Goal: Information Seeking & Learning: Learn about a topic

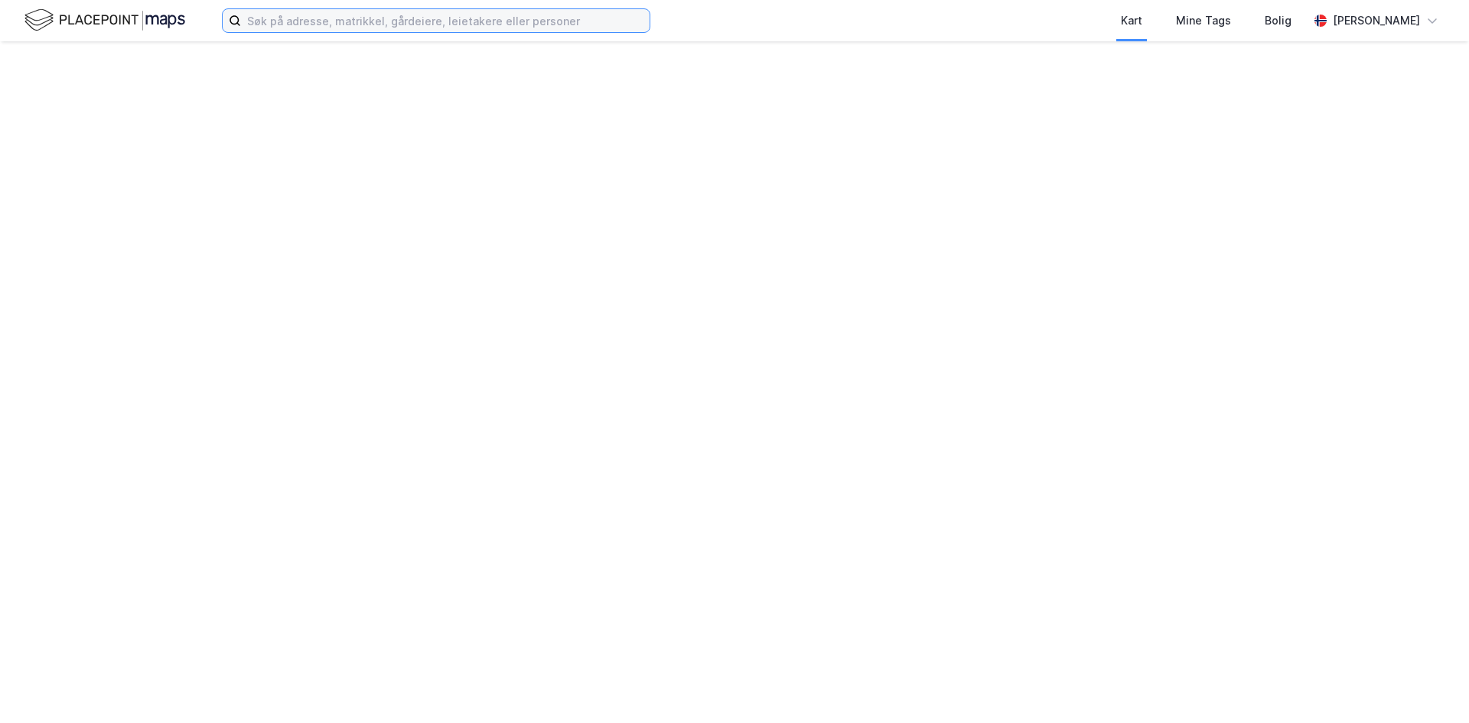
drag, startPoint x: 507, startPoint y: 31, endPoint x: 487, endPoint y: 31, distance: 19.9
click at [487, 31] on input at bounding box center [445, 20] width 409 height 23
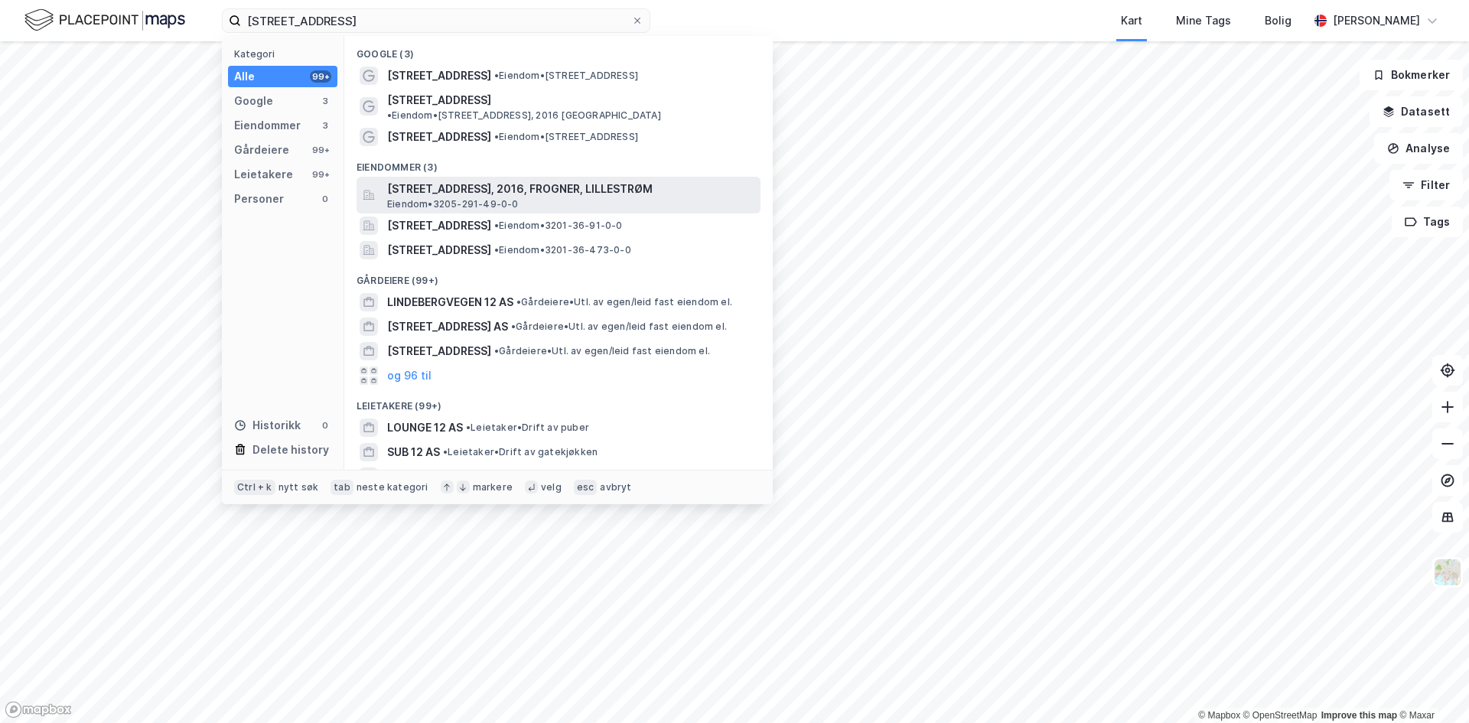
click at [475, 198] on span "Eiendom • 3205-291-49-0-0" at bounding box center [453, 204] width 132 height 12
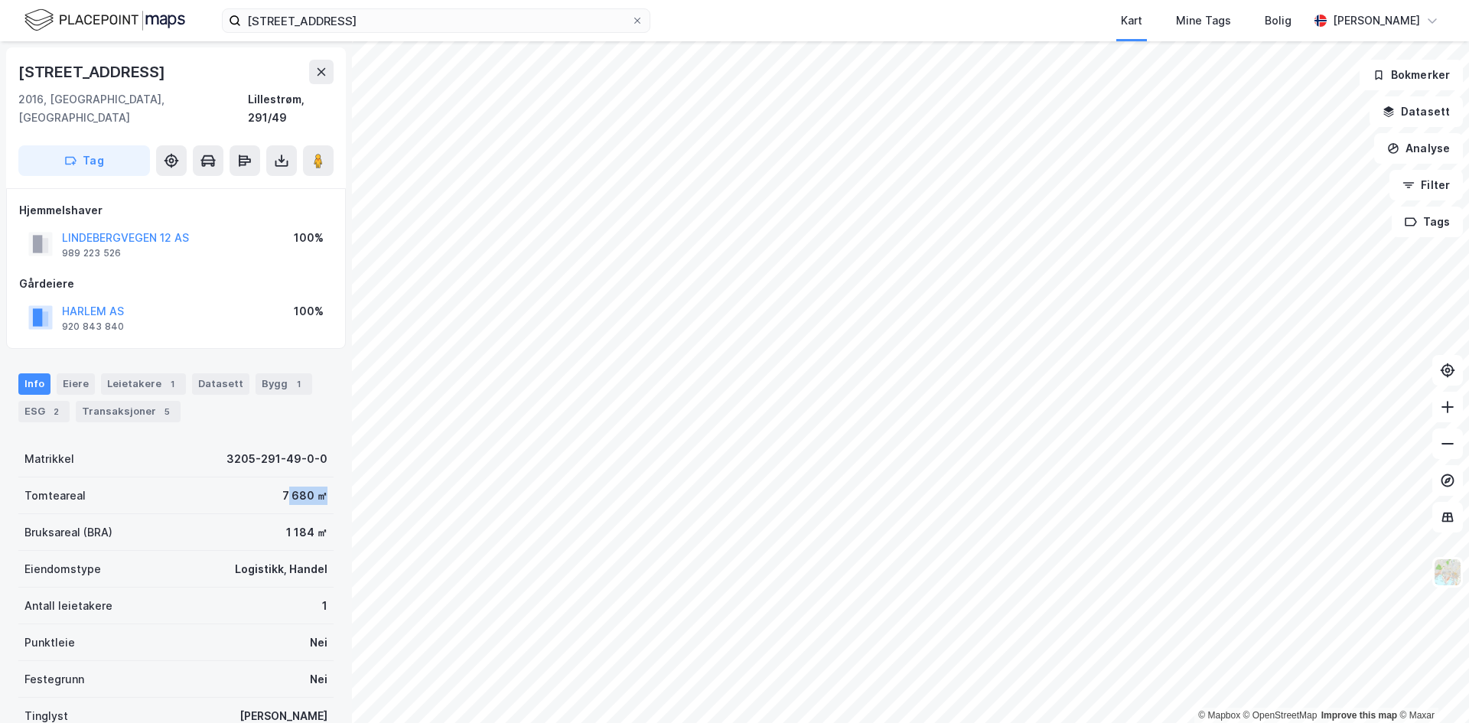
click at [320, 480] on div "Tomteareal 7 680 ㎡" at bounding box center [175, 495] width 315 height 37
click at [321, 481] on div "Tomteareal 7 680 ㎡" at bounding box center [175, 495] width 315 height 37
click at [100, 401] on div "Transaksjoner 5" at bounding box center [128, 411] width 105 height 21
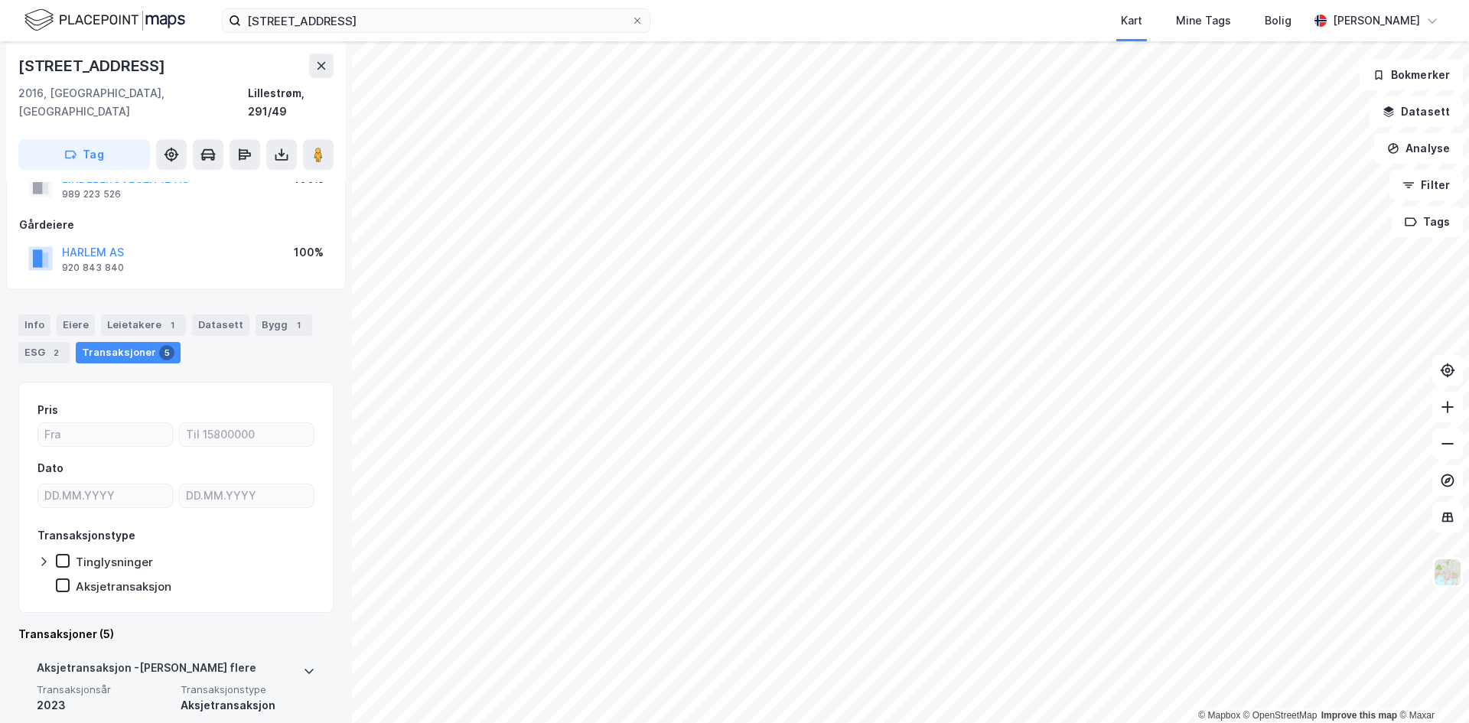
scroll to position [306, 0]
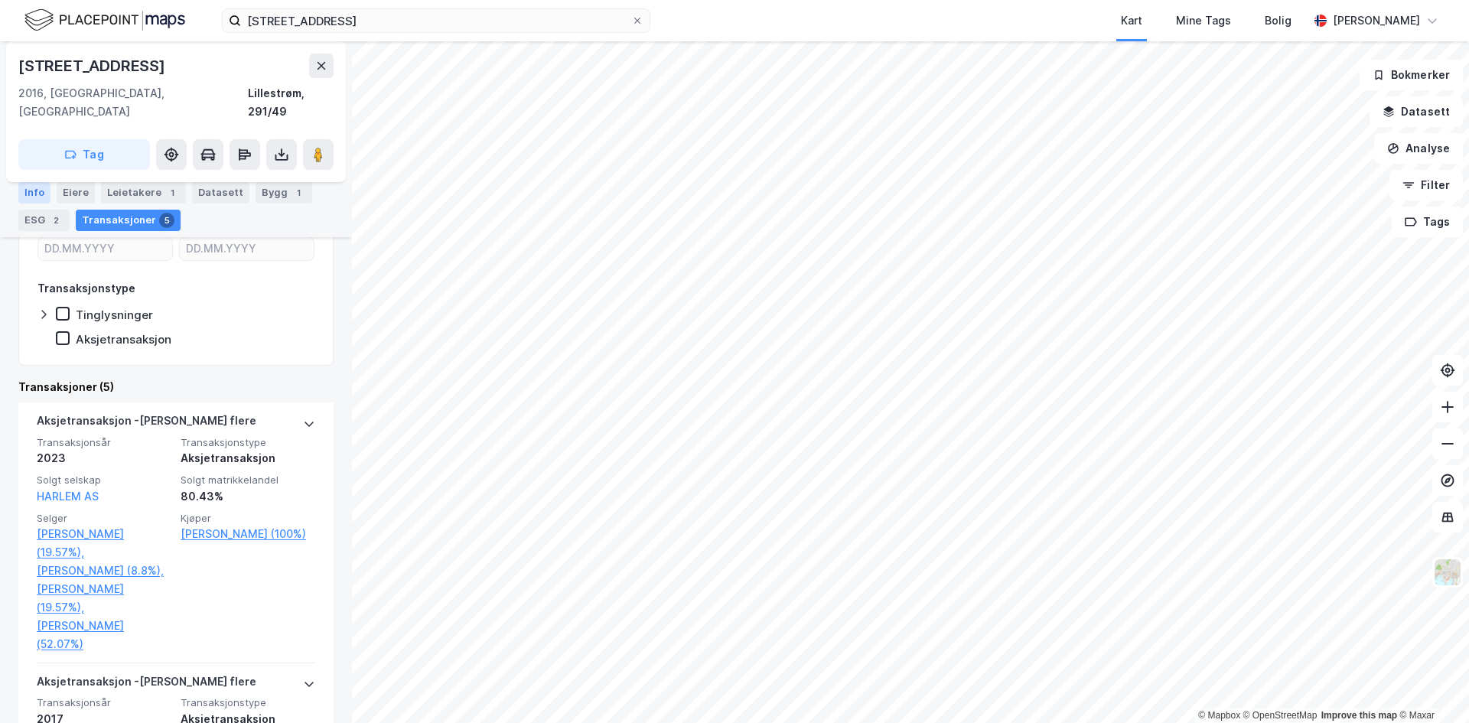
click at [32, 195] on div "Info" at bounding box center [34, 192] width 32 height 21
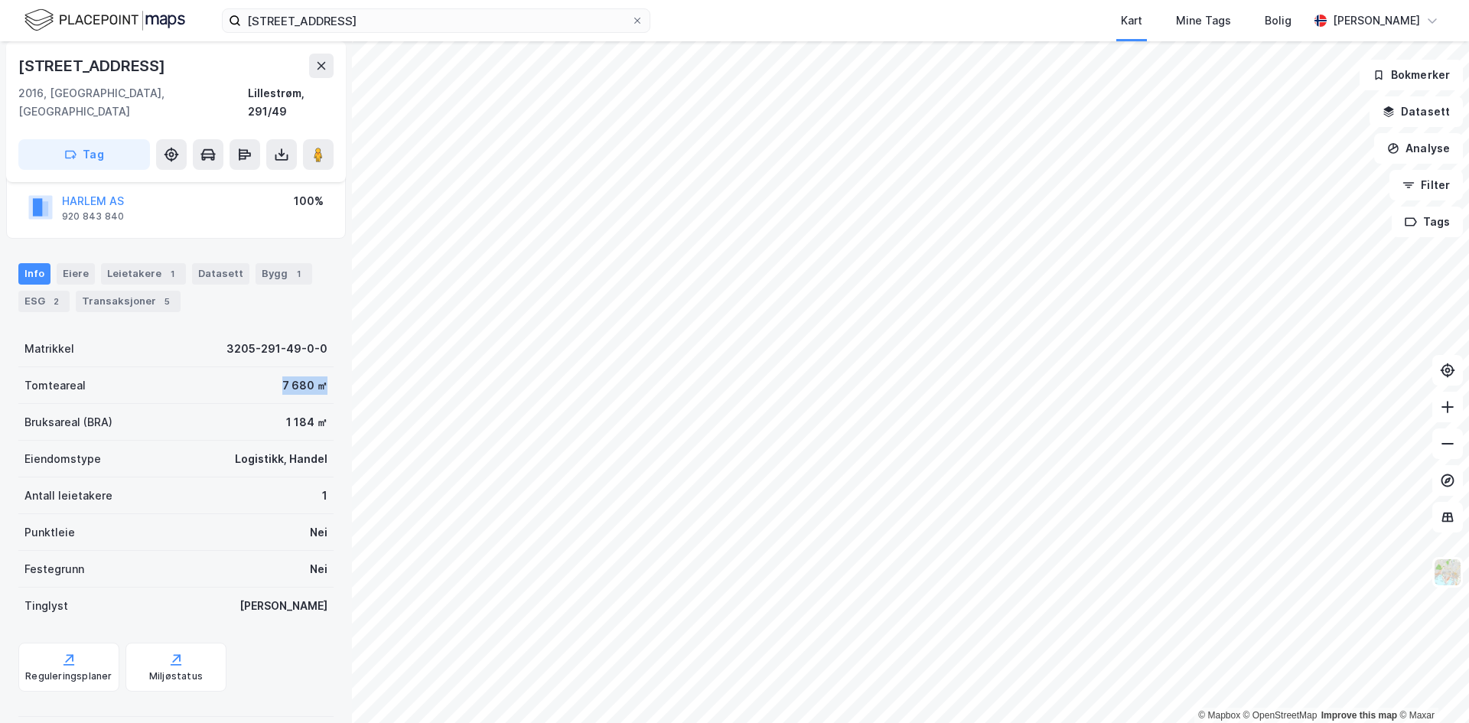
drag, startPoint x: 269, startPoint y: 369, endPoint x: 321, endPoint y: 367, distance: 52.1
click at [321, 367] on div "Tomteareal 7 680 ㎡" at bounding box center [175, 385] width 315 height 37
click at [336, 139] on div "Lindebergveien 12 2016, [GEOGRAPHIC_DATA], Akershus Lillestrøm, 291/49 Tag" at bounding box center [176, 111] width 340 height 141
click at [313, 147] on icon at bounding box center [318, 154] width 15 height 15
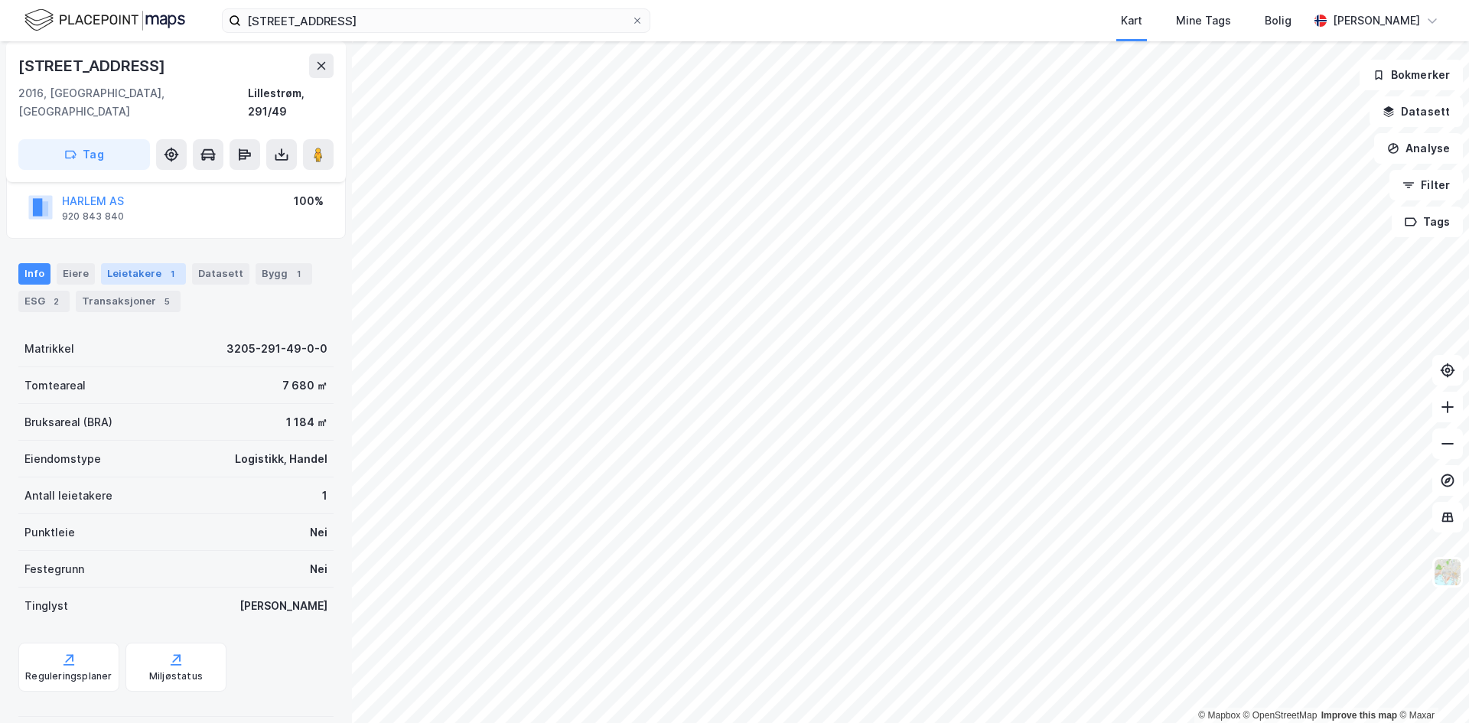
click at [133, 263] on div "Leietakere 1" at bounding box center [143, 273] width 85 height 21
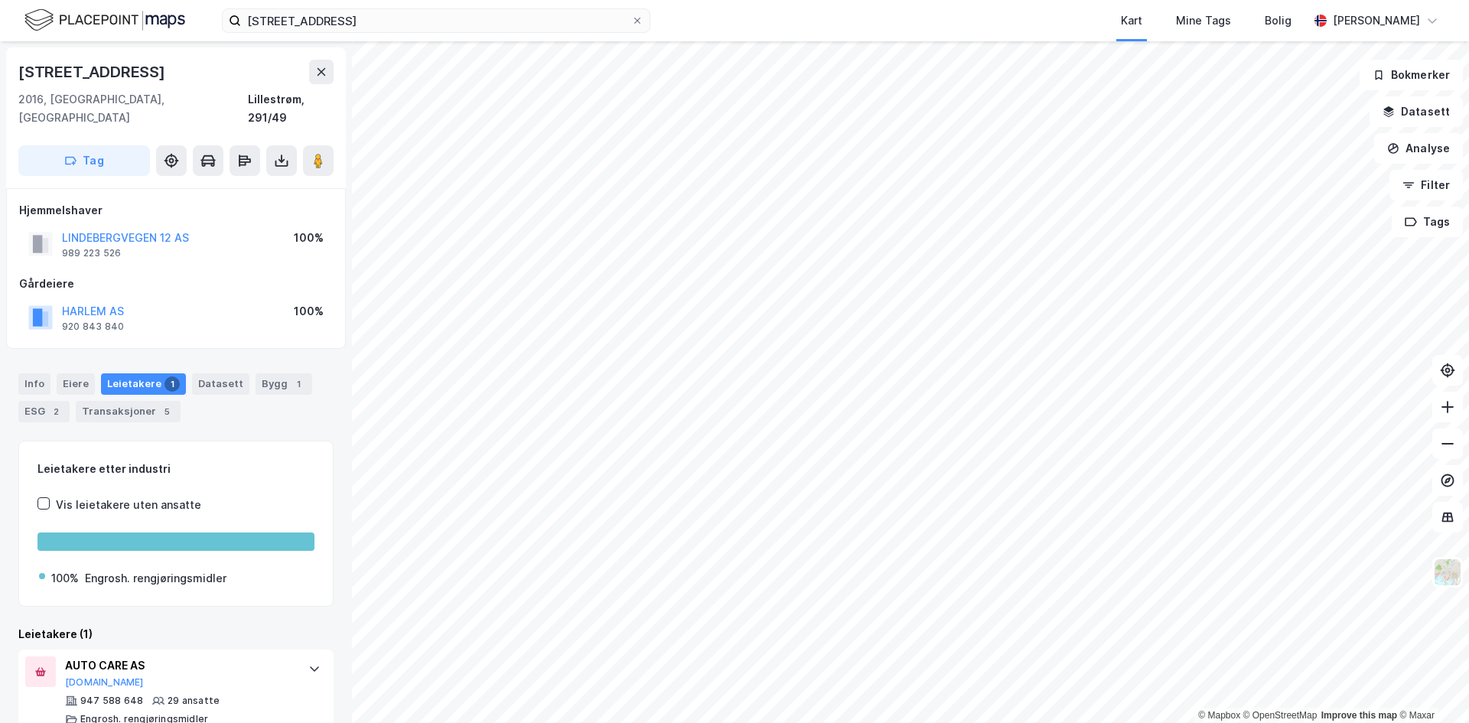
click at [330, 56] on div "Lindebergveien 12 2016, [GEOGRAPHIC_DATA], Akershus Lillestrøm, 291/49 Tag" at bounding box center [176, 117] width 340 height 141
click at [331, 71] on button at bounding box center [321, 72] width 24 height 24
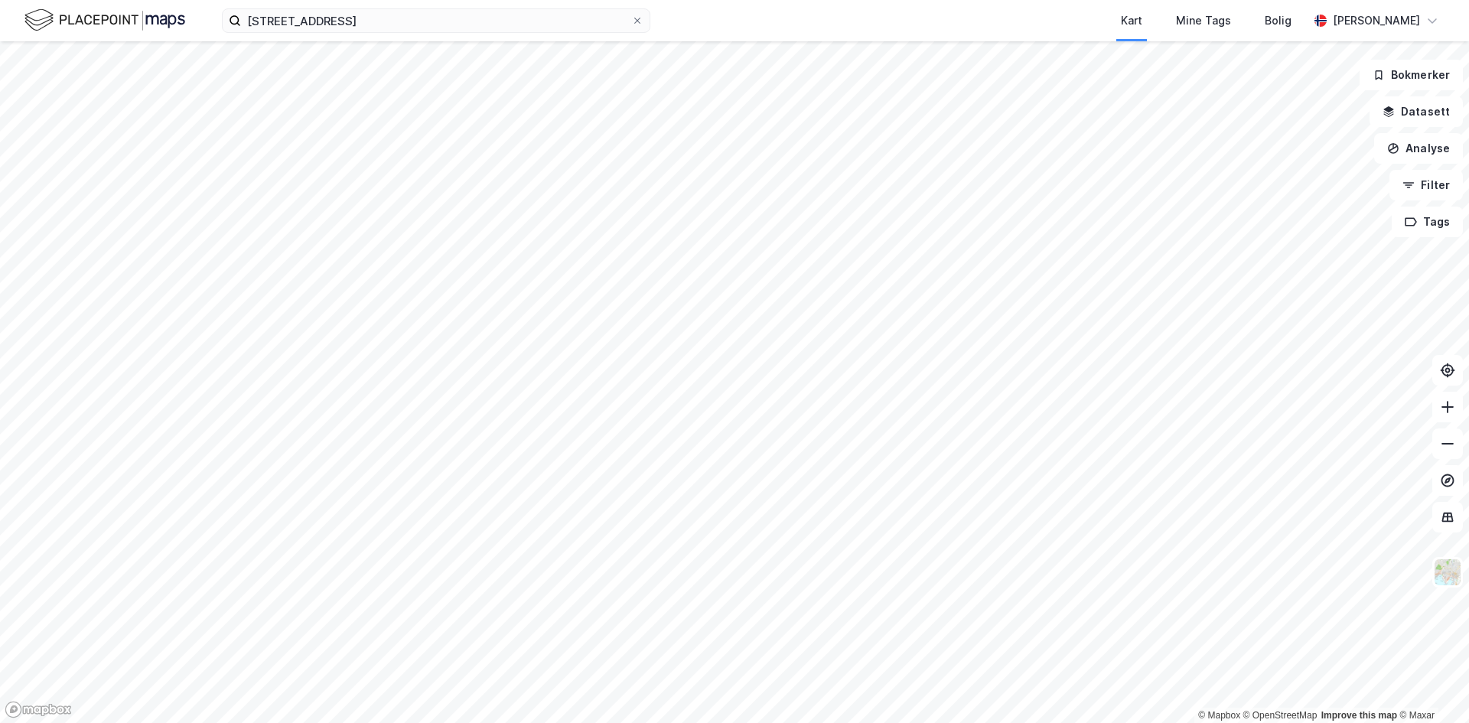
click at [679, 722] on html "[STREET_ADDRESS] Kart Mine Tags Bolig [PERSON_NAME] © Mapbox © OpenStreetMap Im…" at bounding box center [734, 361] width 1469 height 723
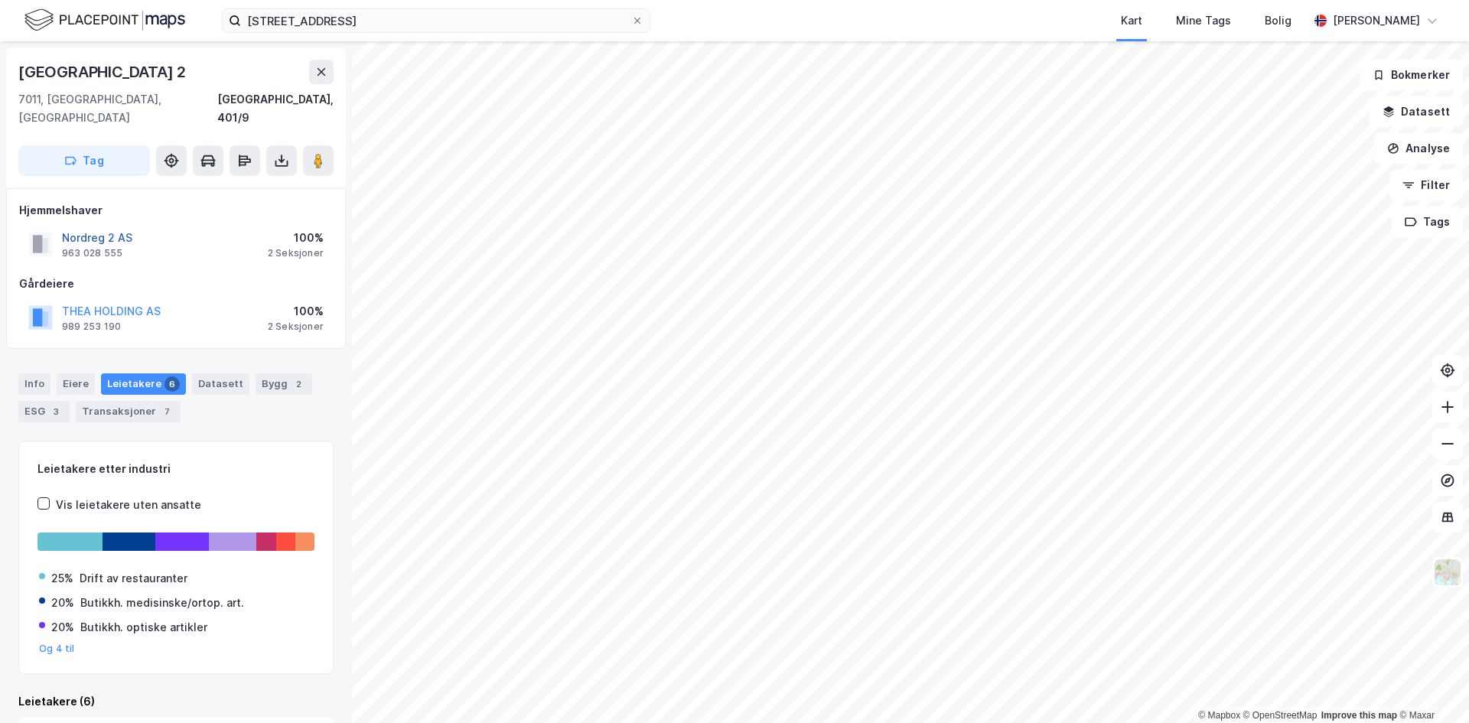
click at [0, 0] on button "Nordreg 2 AS" at bounding box center [0, 0] width 0 height 0
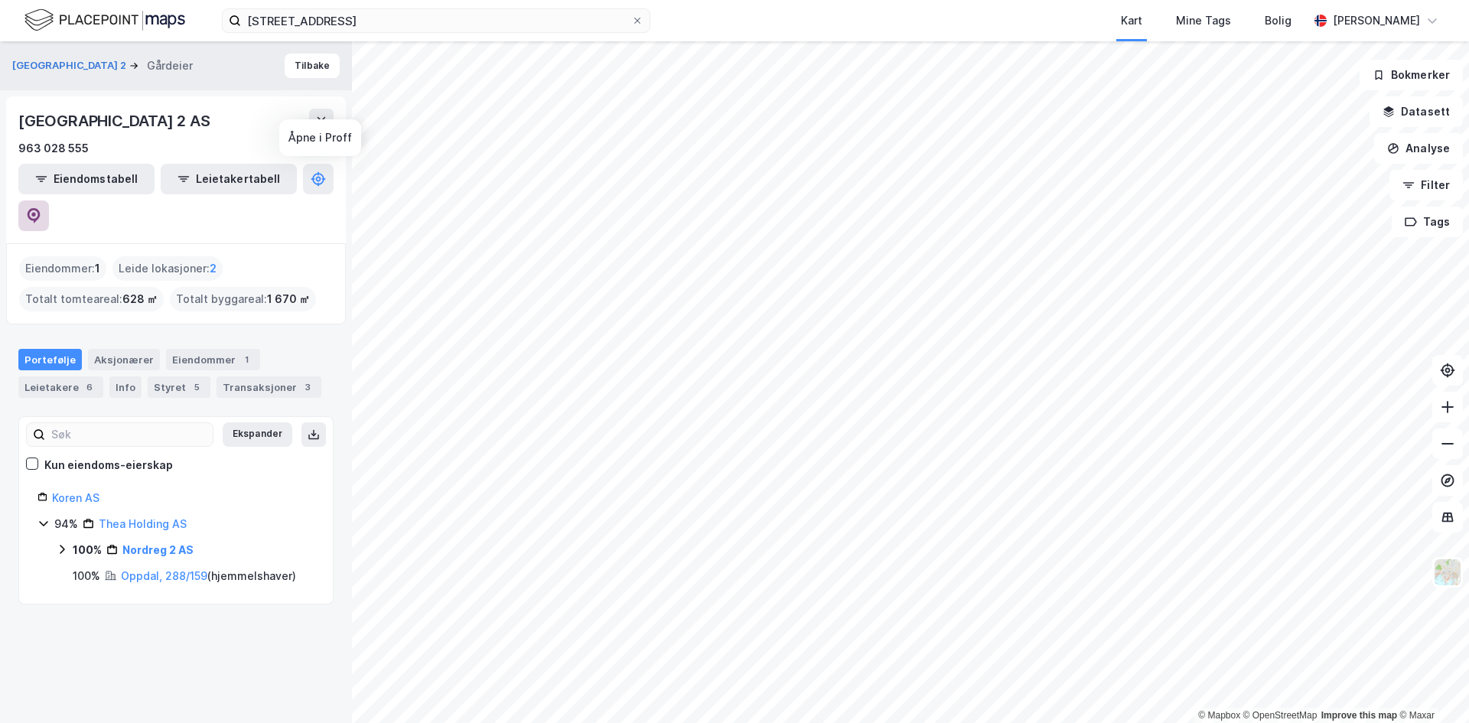
click at [49, 200] on button at bounding box center [33, 215] width 31 height 31
click at [288, 67] on button "Tilbake" at bounding box center [312, 66] width 55 height 24
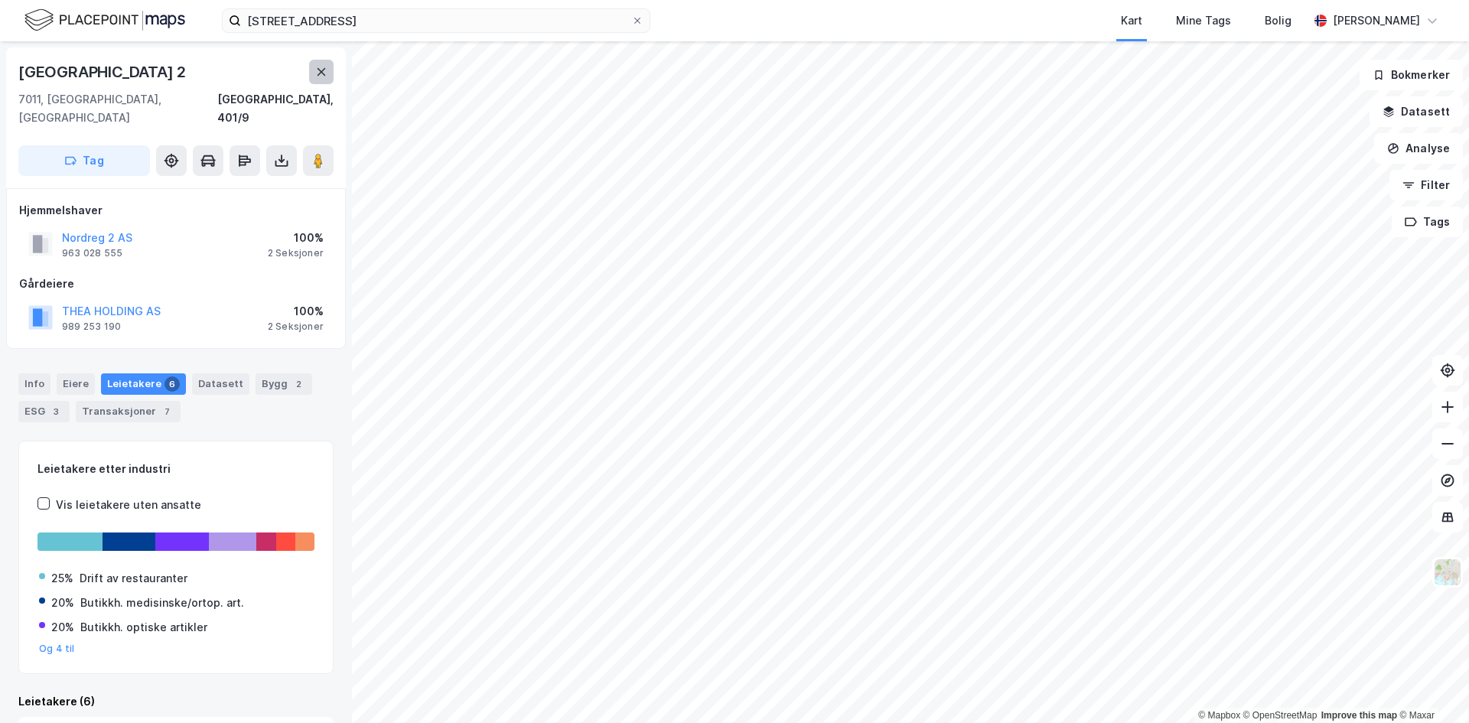
click at [323, 74] on icon at bounding box center [322, 72] width 8 height 8
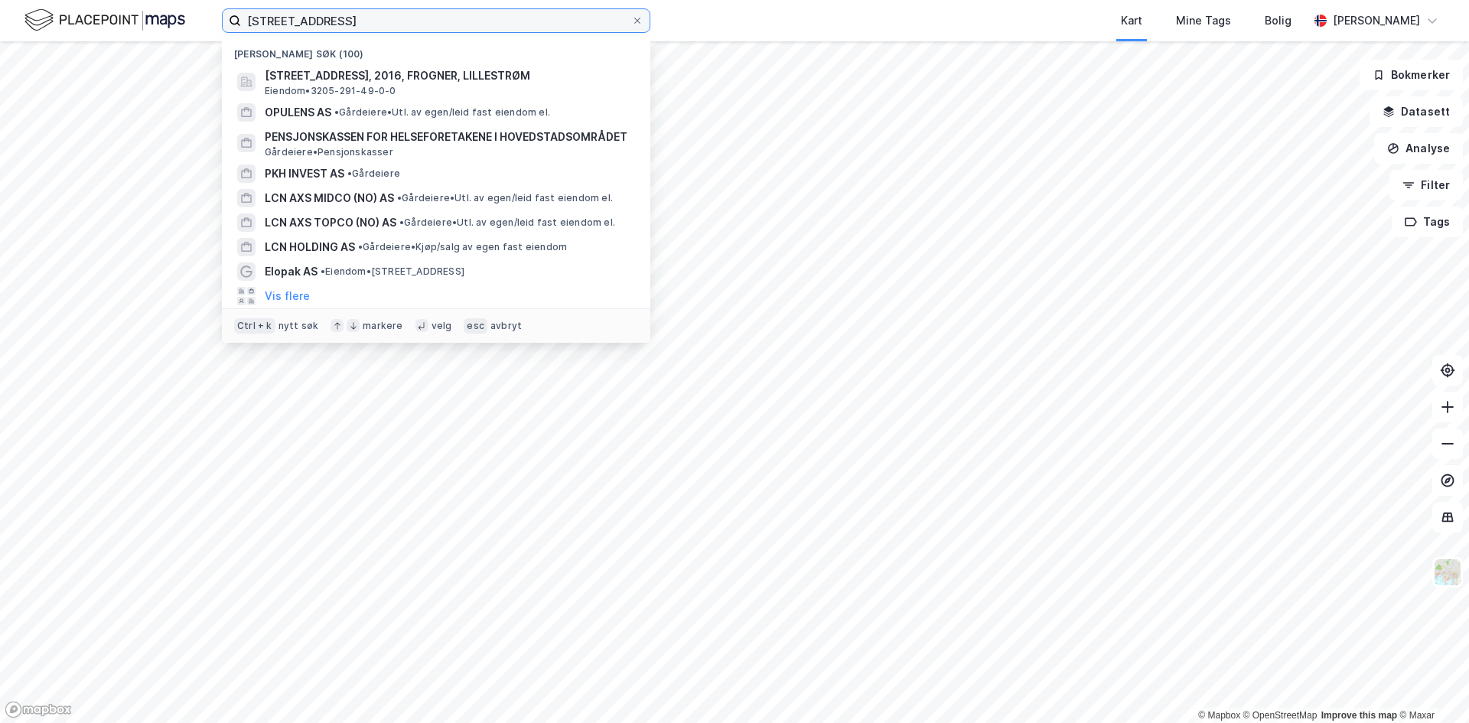
click at [543, 11] on input "[STREET_ADDRESS]" at bounding box center [436, 20] width 390 height 23
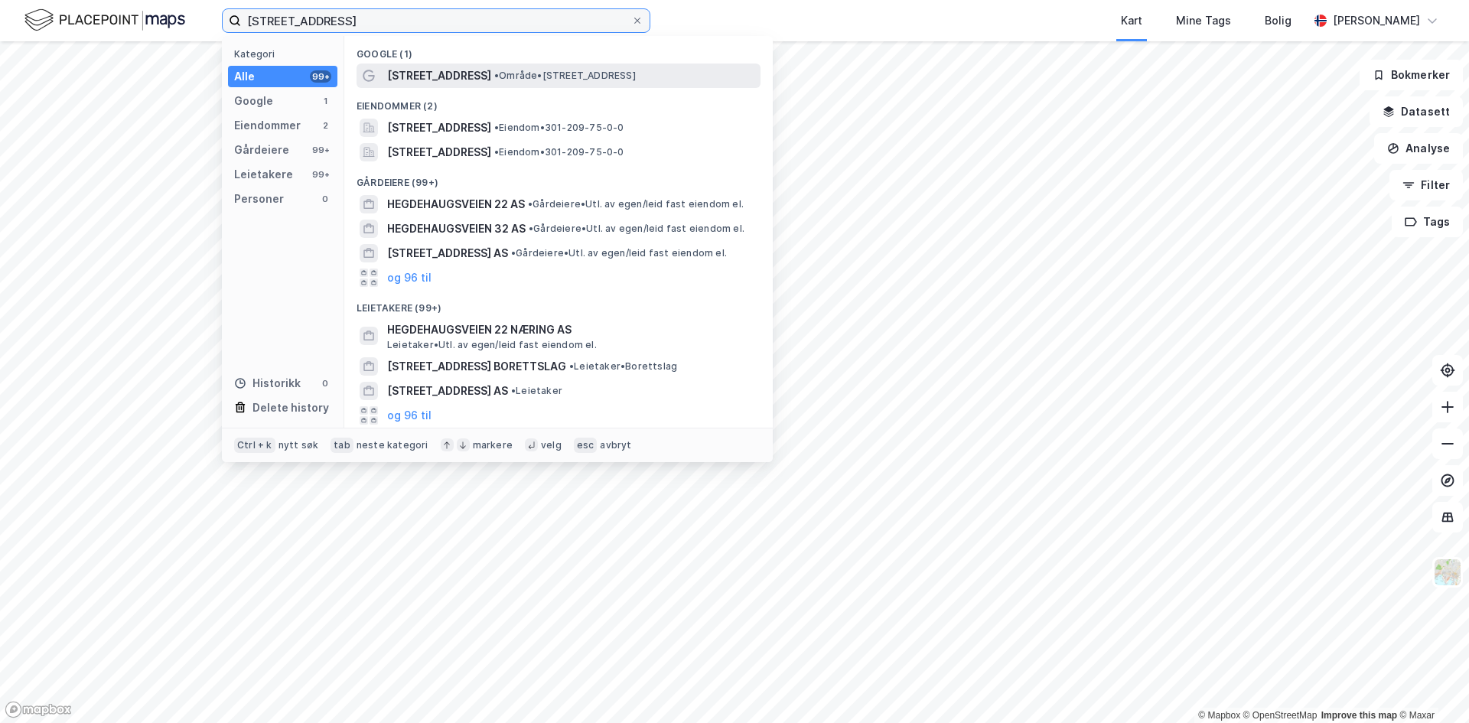
type input "[STREET_ADDRESS]"
click at [454, 67] on span "[STREET_ADDRESS]" at bounding box center [439, 76] width 104 height 18
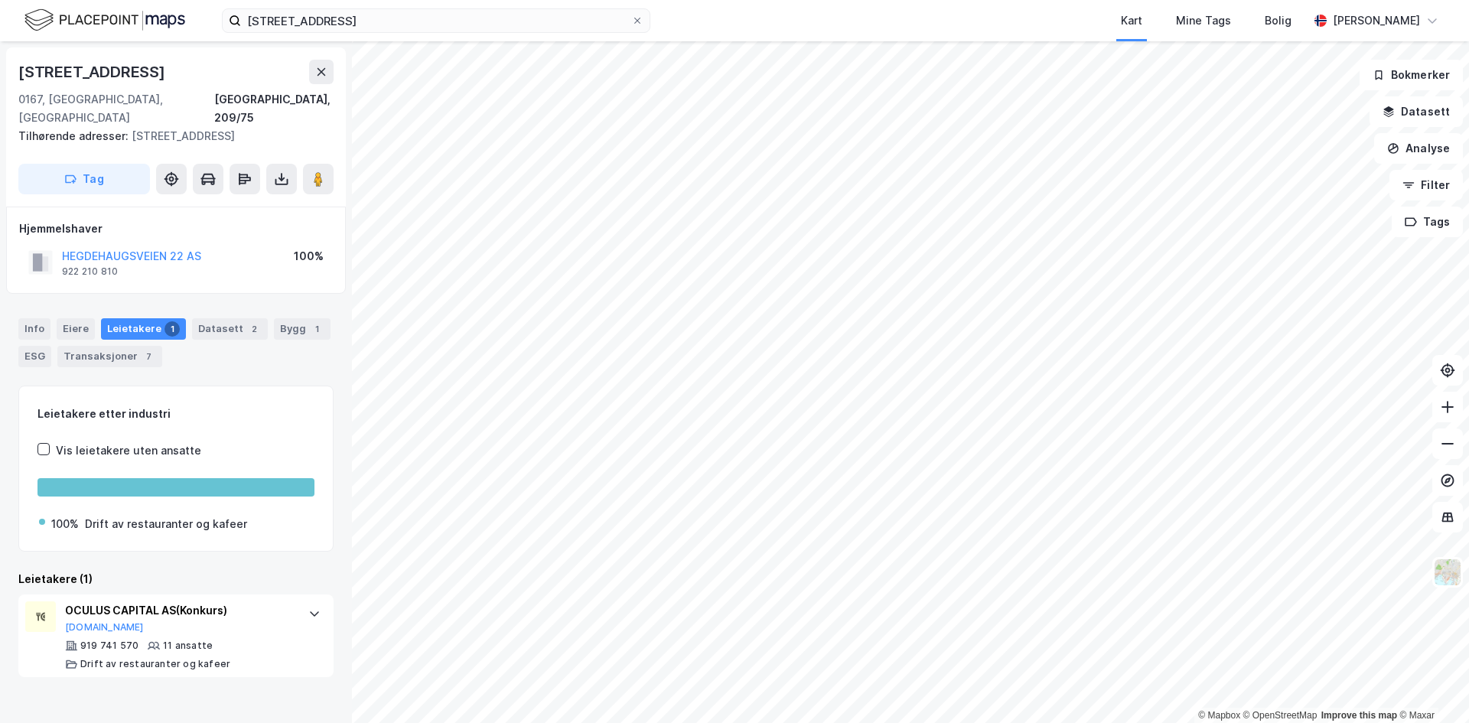
click at [226, 300] on div "Info [PERSON_NAME] 1 Datasett 2 Bygg 1 ESG Transaksjoner 7" at bounding box center [176, 336] width 352 height 73
click at [246, 321] on div "2" at bounding box center [253, 328] width 15 height 15
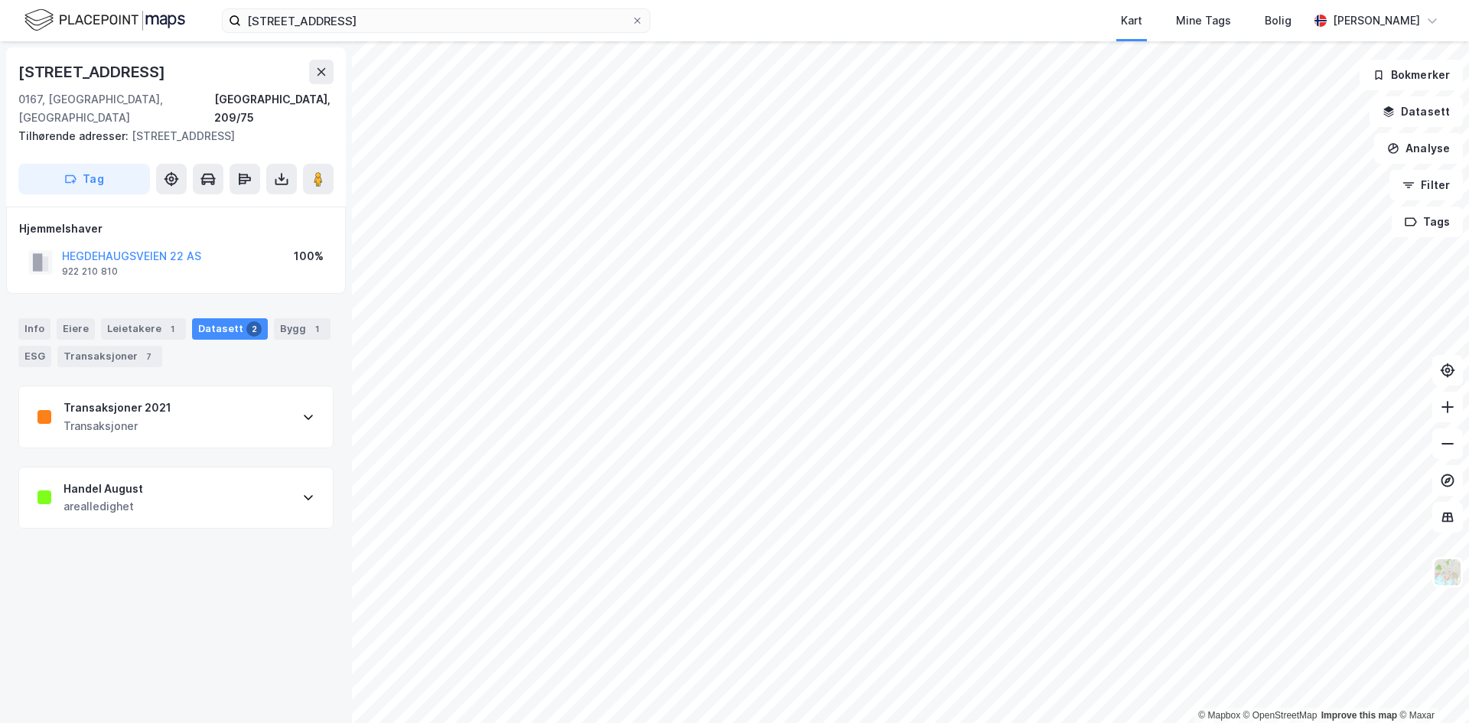
click at [119, 417] on div "Transaksjoner" at bounding box center [118, 426] width 108 height 18
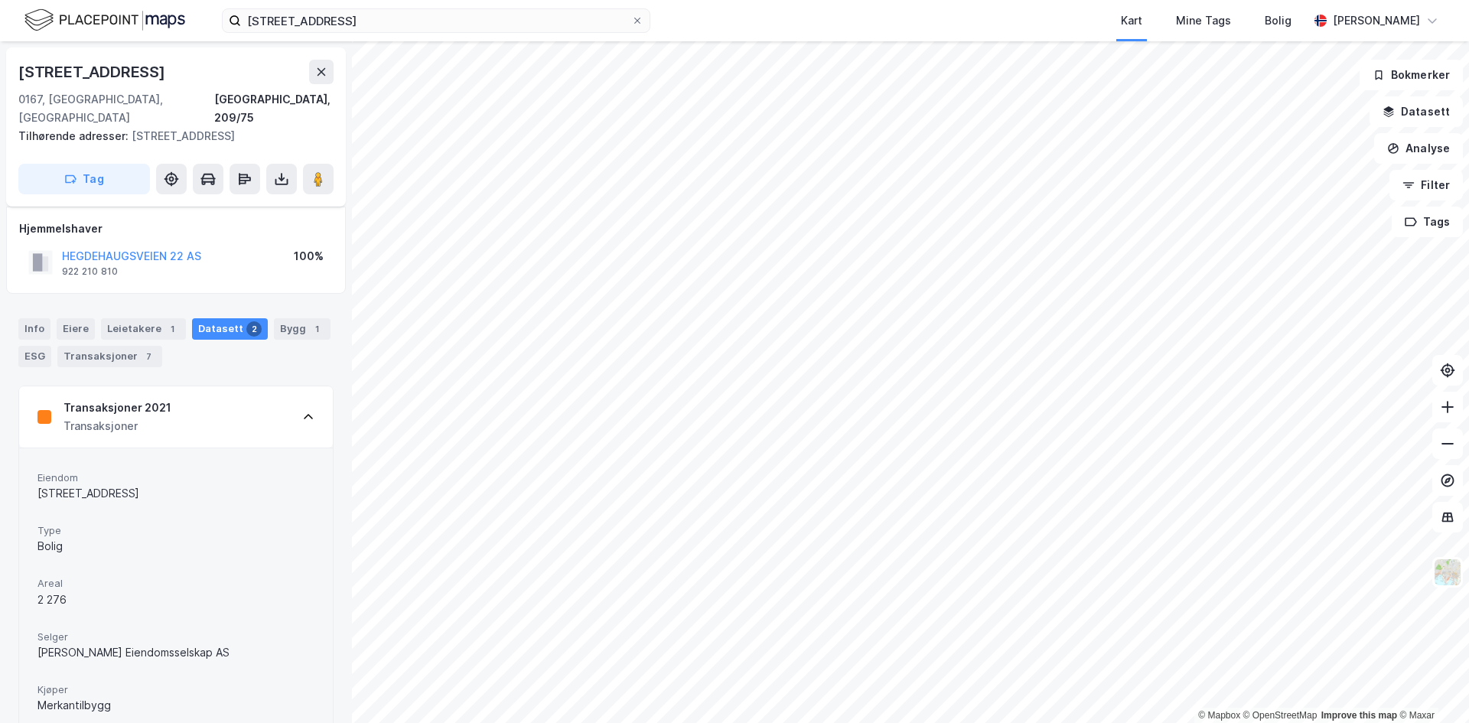
scroll to position [230, 0]
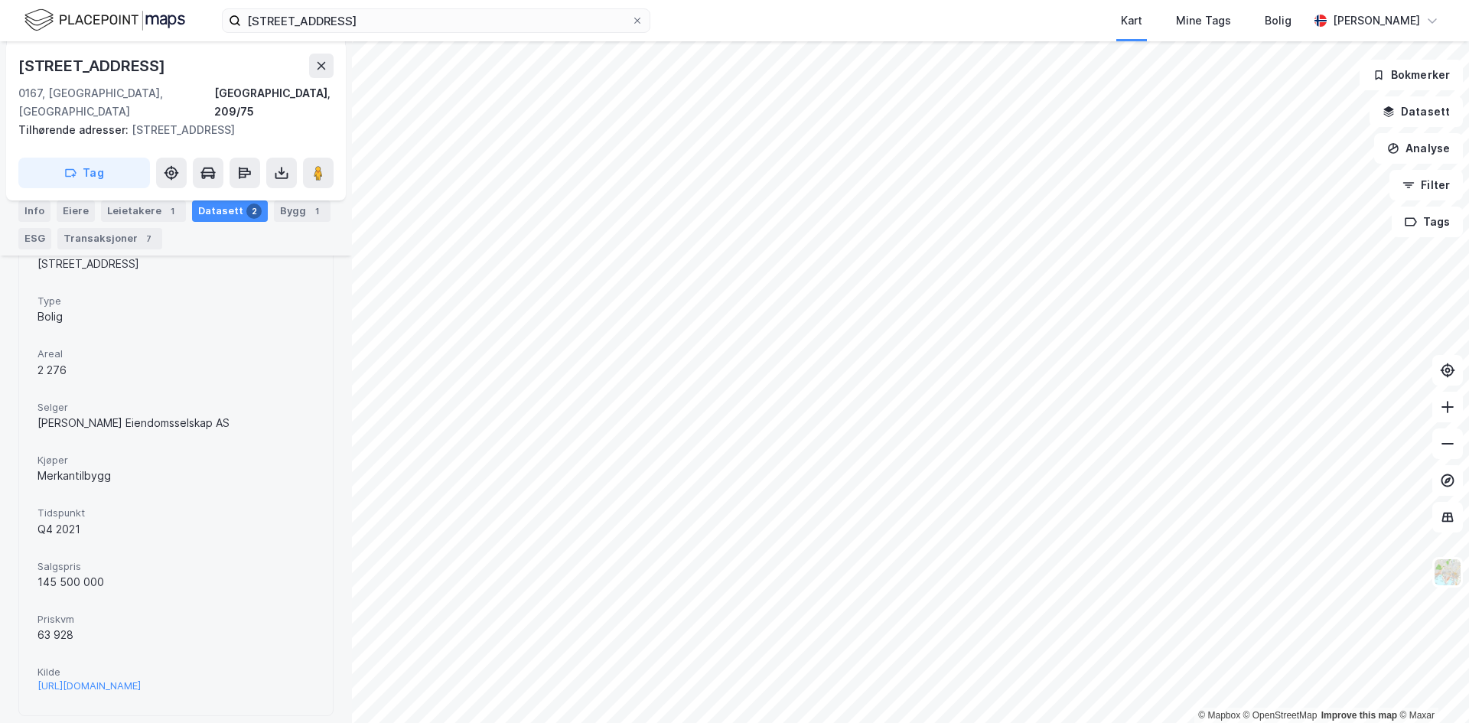
drag, startPoint x: 41, startPoint y: 385, endPoint x: 230, endPoint y: 412, distance: 191.8
click at [230, 412] on div "[PERSON_NAME] Eiendomsselskap AS" at bounding box center [175, 416] width 277 height 41
click at [230, 414] on div "[PERSON_NAME] Eiendomsselskap AS" at bounding box center [175, 423] width 277 height 18
drag, startPoint x: 229, startPoint y: 406, endPoint x: 39, endPoint y: 379, distance: 191.8
click at [39, 396] on div "[PERSON_NAME] Eiendomsselskap AS" at bounding box center [175, 416] width 277 height 41
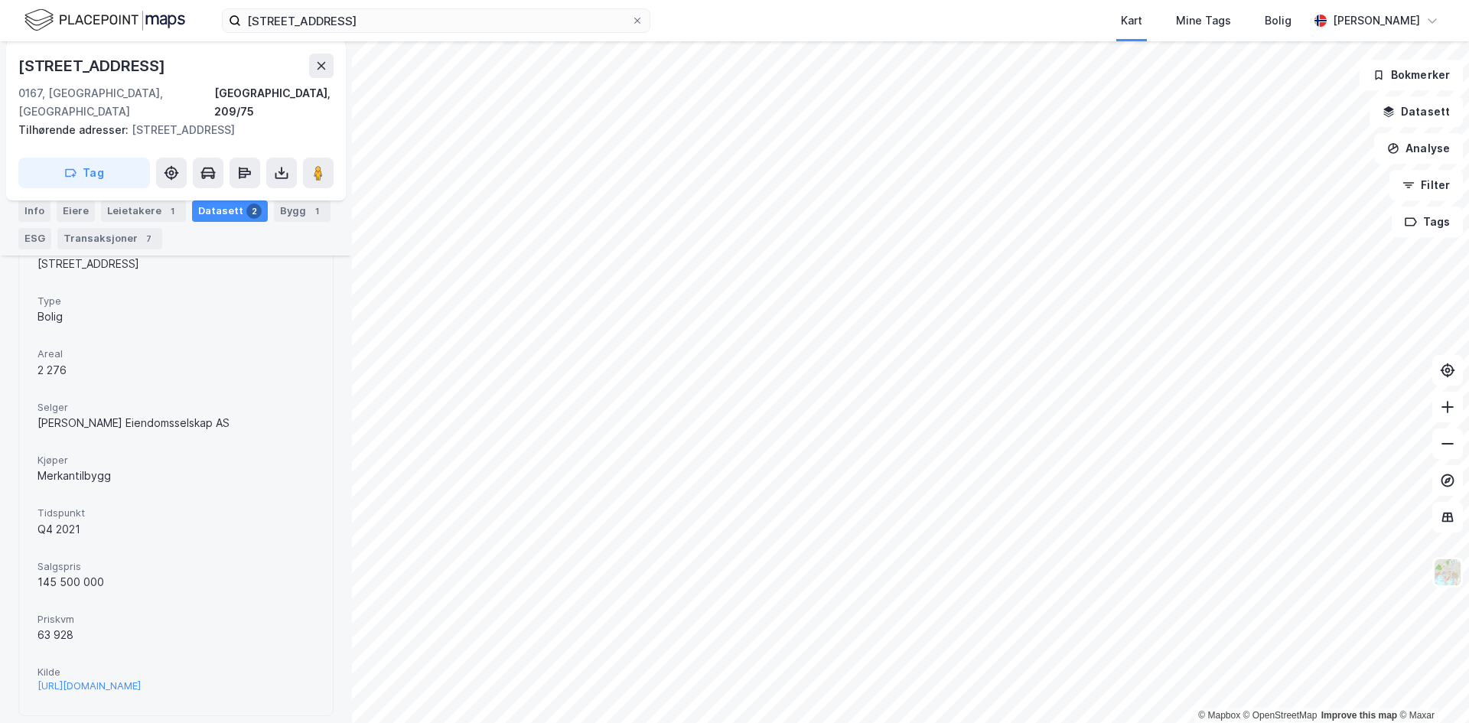
click at [39, 396] on div "[PERSON_NAME] Eiendomsselskap AS" at bounding box center [175, 416] width 277 height 41
drag, startPoint x: 40, startPoint y: 386, endPoint x: 261, endPoint y: 404, distance: 221.8
click at [261, 404] on div "[PERSON_NAME] Eiendomsselskap AS" at bounding box center [175, 416] width 277 height 41
click at [261, 414] on div "[PERSON_NAME] Eiendomsselskap AS" at bounding box center [175, 423] width 277 height 18
drag, startPoint x: 41, startPoint y: 553, endPoint x: 106, endPoint y: 567, distance: 67.2
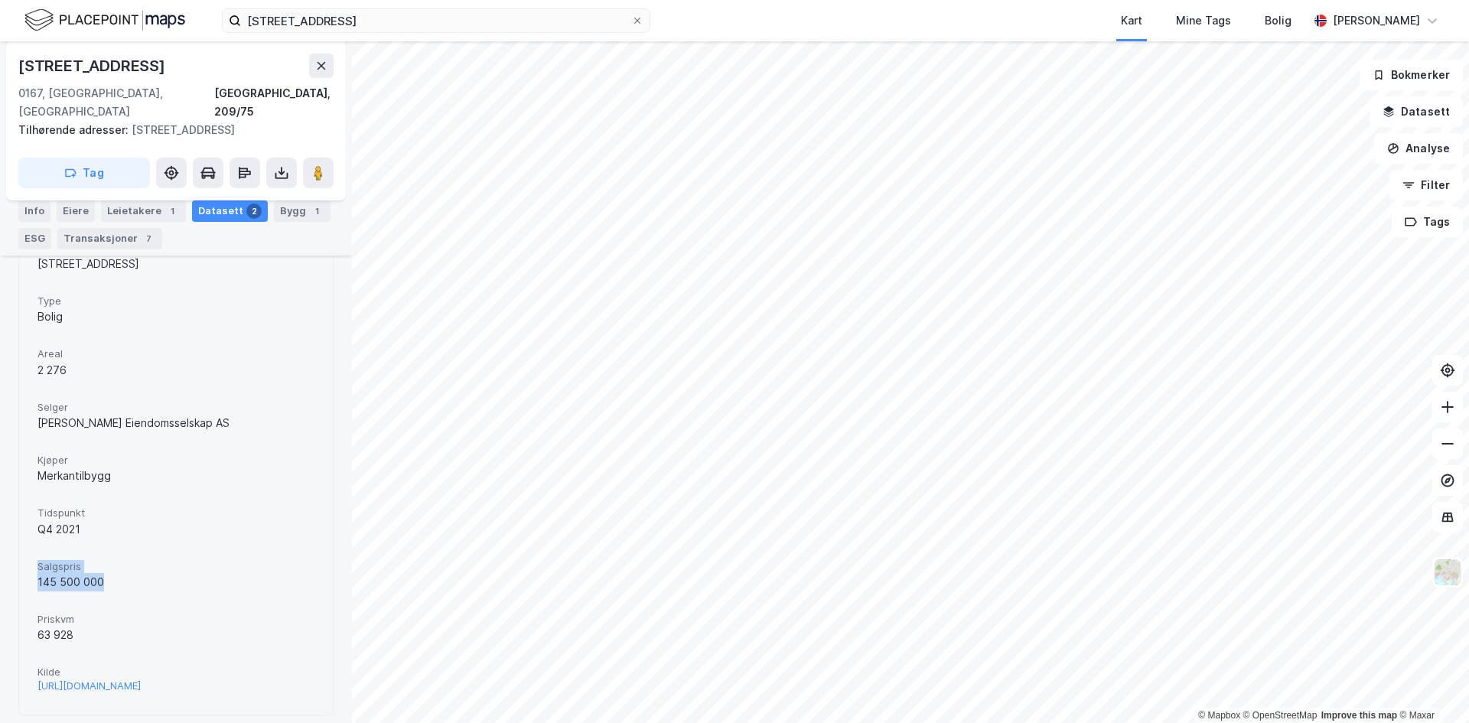
click at [106, 567] on div "Salgspris 145 500 000" at bounding box center [175, 576] width 277 height 41
click at [106, 573] on div "145 500 000" at bounding box center [175, 582] width 277 height 18
drag, startPoint x: 78, startPoint y: 540, endPoint x: 39, endPoint y: 474, distance: 77.2
click at [39, 474] on div "[PERSON_NAME] 22B Type Bolig Areal 2 276 [PERSON_NAME] Eiendomsselskap AS Kjøpe…" at bounding box center [175, 467] width 277 height 461
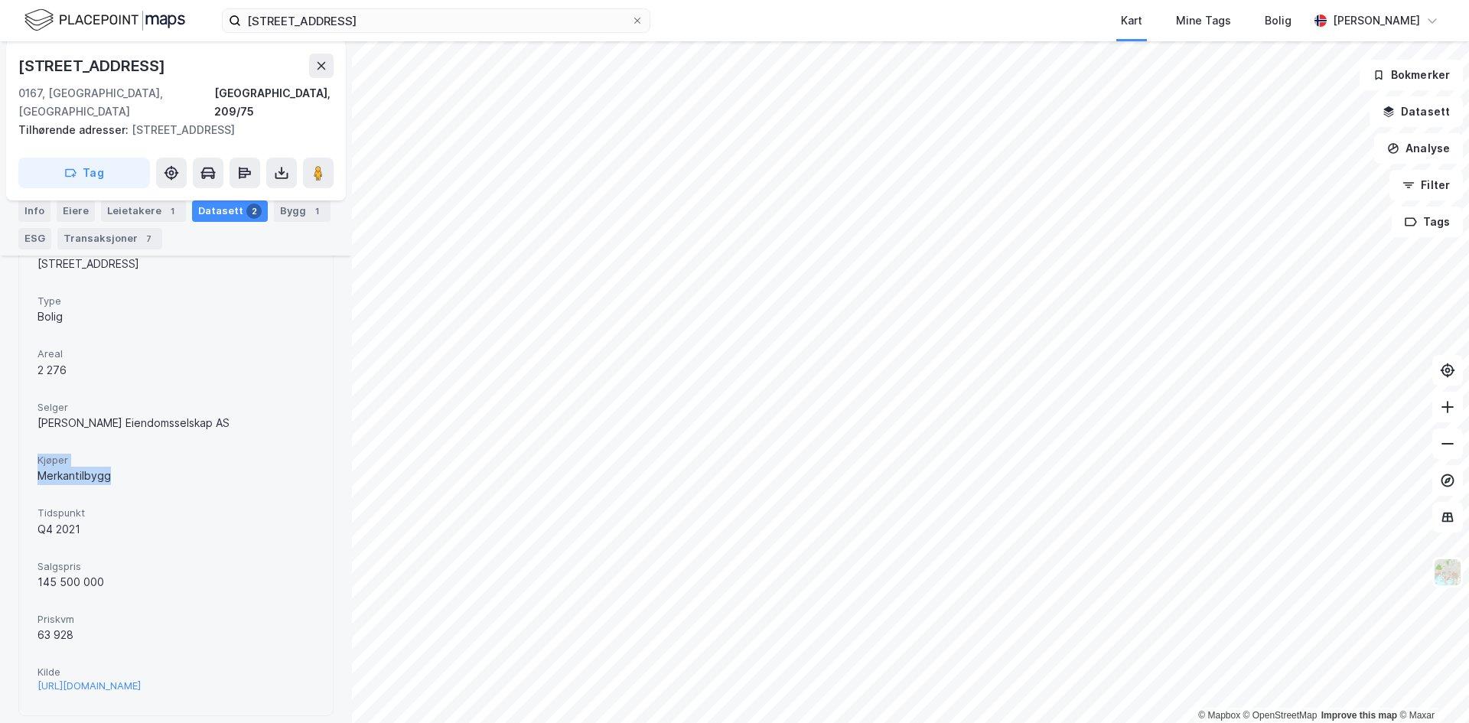
drag, startPoint x: 38, startPoint y: 438, endPoint x: 120, endPoint y: 462, distance: 85.5
click at [120, 462] on div "Kjøper Merkantilbygg" at bounding box center [175, 469] width 277 height 41
click at [120, 467] on div "Merkantilbygg" at bounding box center [175, 476] width 277 height 18
drag, startPoint x: 52, startPoint y: 443, endPoint x: 132, endPoint y: 458, distance: 81.7
click at [131, 458] on div "[PERSON_NAME] 22B Type Bolig Areal 2 276 [PERSON_NAME] Eiendomsselskap AS Kjøpe…" at bounding box center [176, 467] width 314 height 498
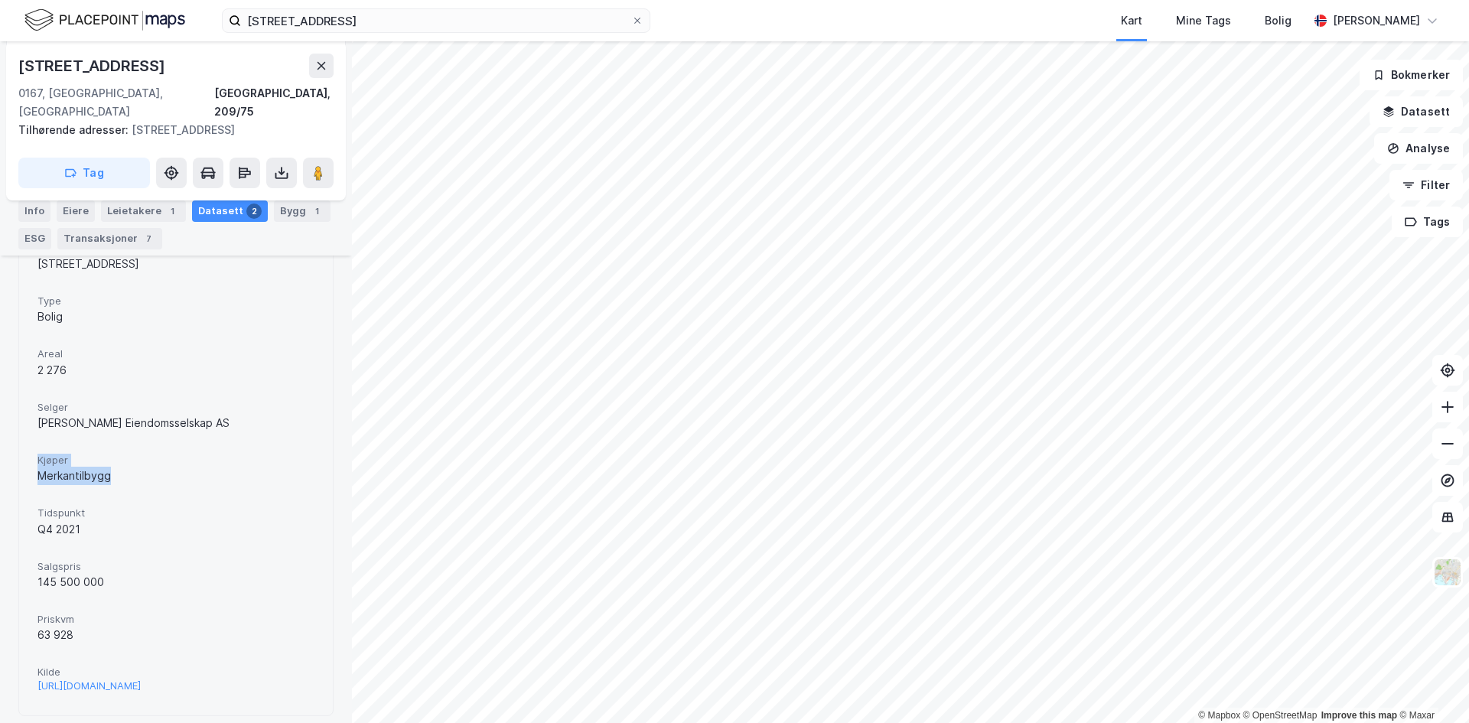
click at [133, 467] on div "Merkantilbygg" at bounding box center [175, 476] width 277 height 18
drag, startPoint x: 43, startPoint y: 601, endPoint x: 93, endPoint y: 624, distance: 55.8
click at [93, 624] on div "Priskvm 63 928" at bounding box center [175, 628] width 277 height 41
click at [93, 626] on div "63 928" at bounding box center [175, 635] width 277 height 18
click at [97, 618] on div "[STREET_ADDRESS], 209/75 Tilhørende adresser: [STREET_ADDRESS] Tag Hjemmelshave…" at bounding box center [176, 382] width 352 height 682
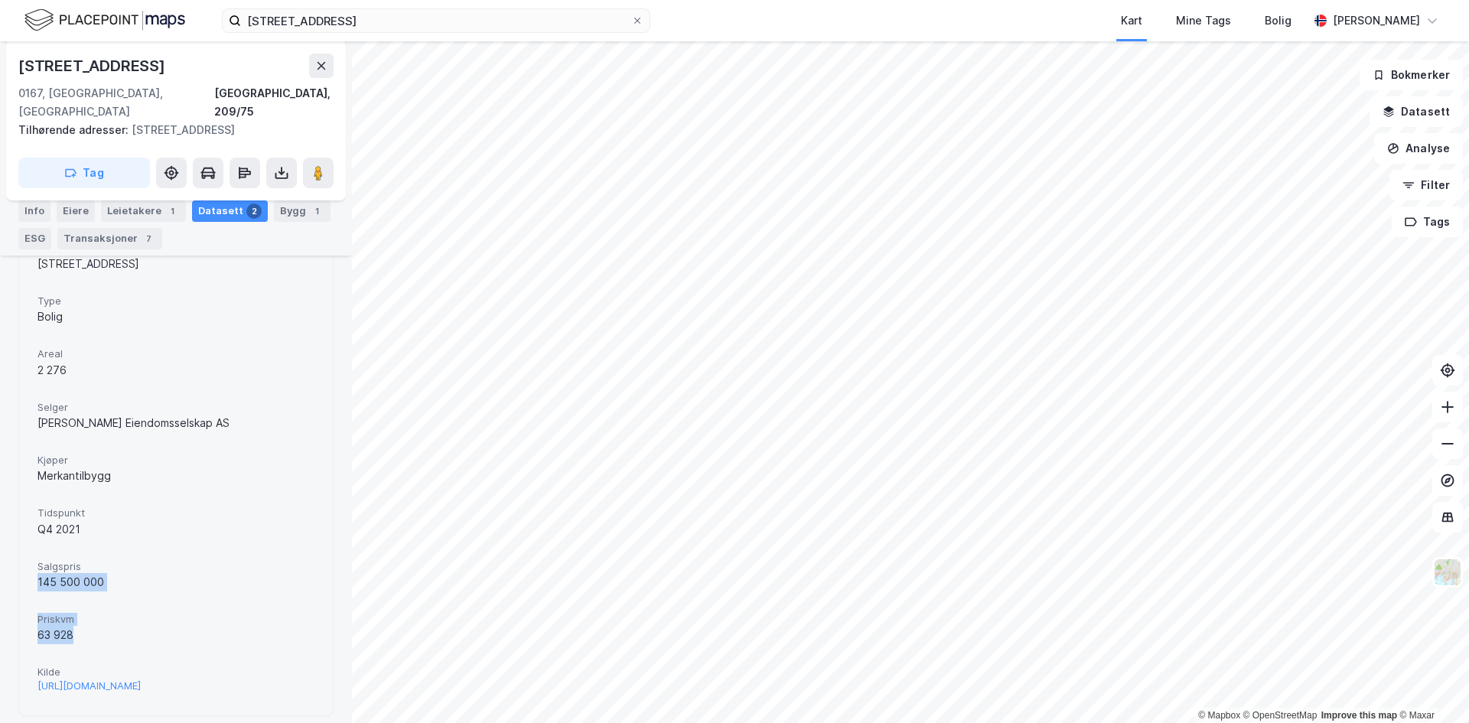
click at [97, 626] on div "63 928" at bounding box center [175, 635] width 277 height 18
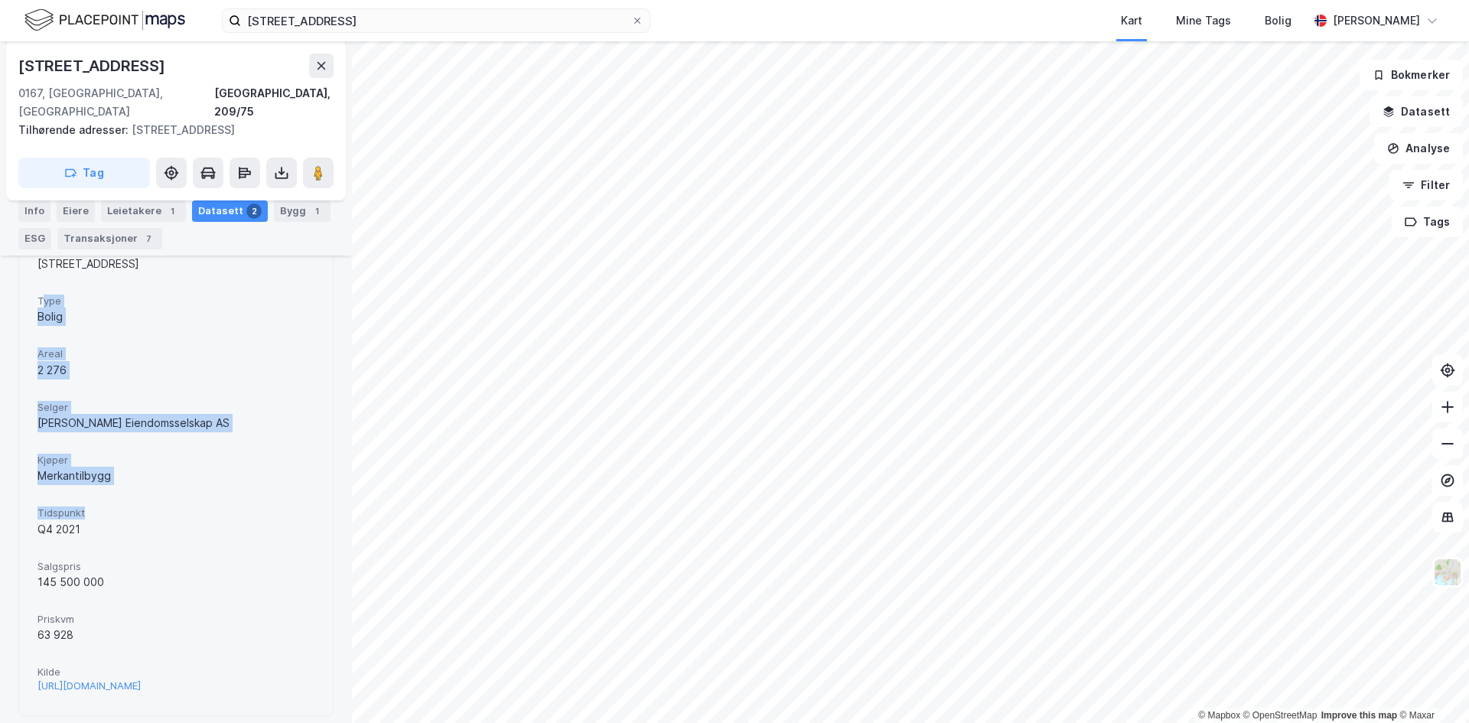
drag, startPoint x: 41, startPoint y: 279, endPoint x: 208, endPoint y: 490, distance: 270.2
click at [208, 490] on div "[PERSON_NAME] 22B Type Bolig Areal 2 276 [PERSON_NAME] Eiendomsselskap AS Kjøpe…" at bounding box center [175, 467] width 277 height 461
click at [207, 507] on span "Tidspunkt" at bounding box center [175, 513] width 277 height 13
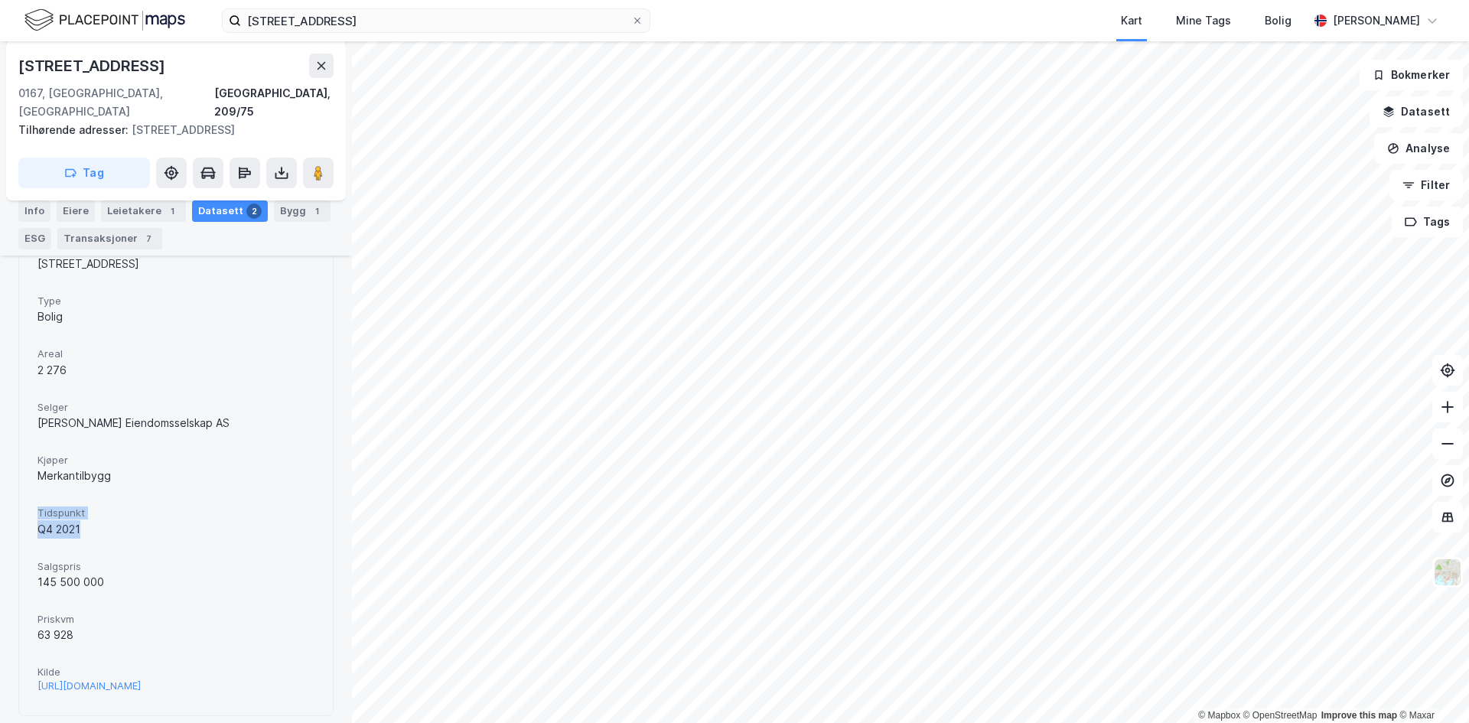
drag, startPoint x: 41, startPoint y: 496, endPoint x: 112, endPoint y: 528, distance: 78.1
click at [112, 528] on div "[PERSON_NAME] 22B Type Bolig Areal 2 276 [PERSON_NAME] Eiendomsselskap AS Kjøpe…" at bounding box center [175, 467] width 277 height 461
click at [114, 529] on div "[PERSON_NAME] 22B Type Bolig Areal 2 276 [PERSON_NAME] Eiendomsselskap AS Kjøpe…" at bounding box center [175, 467] width 277 height 461
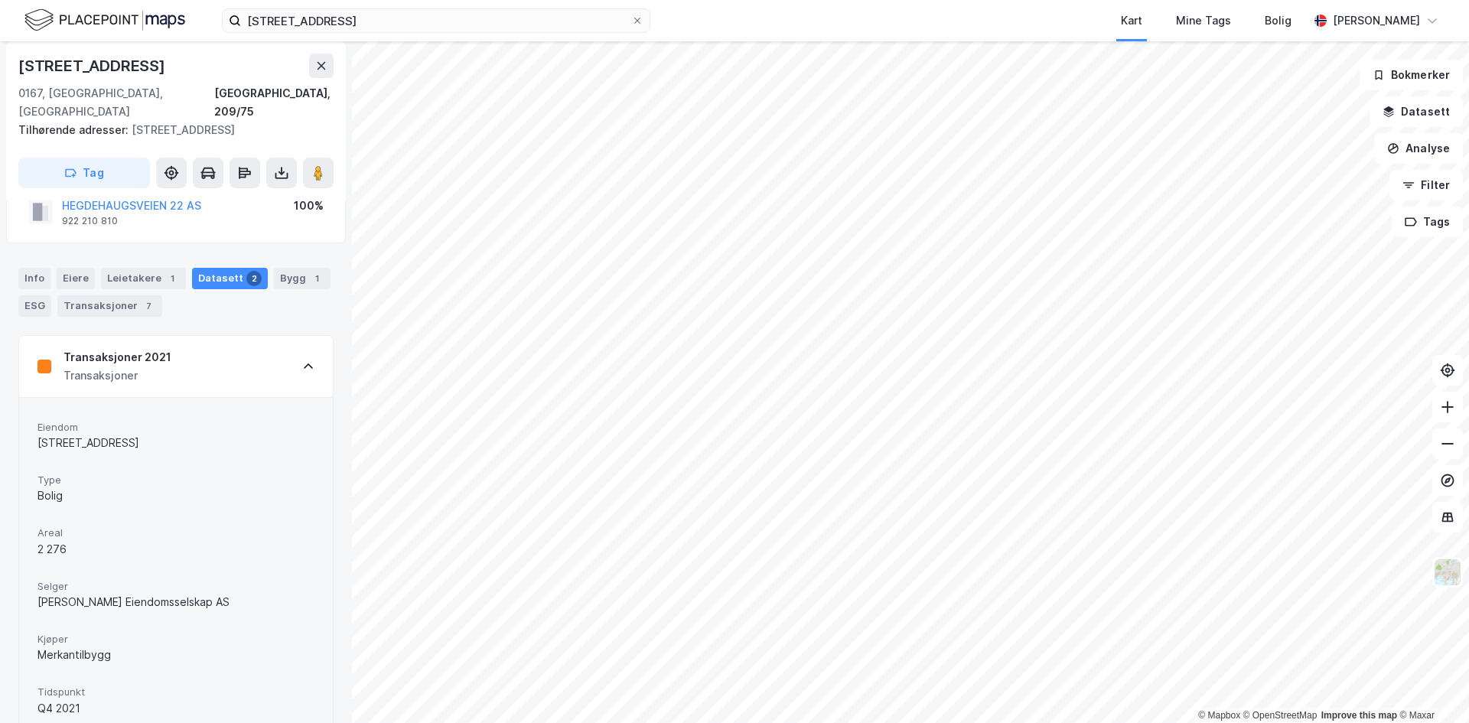
scroll to position [0, 0]
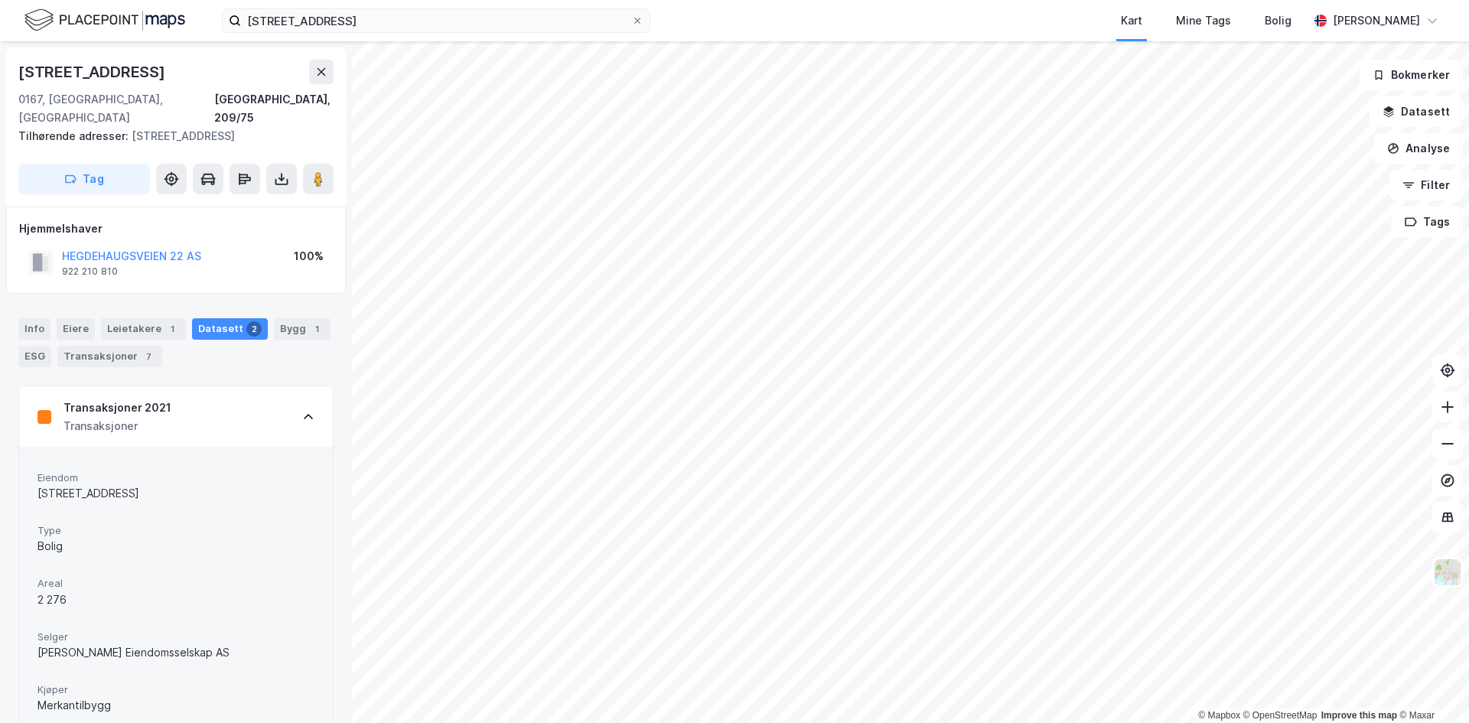
click at [155, 417] on div "Transaksjoner" at bounding box center [118, 426] width 108 height 18
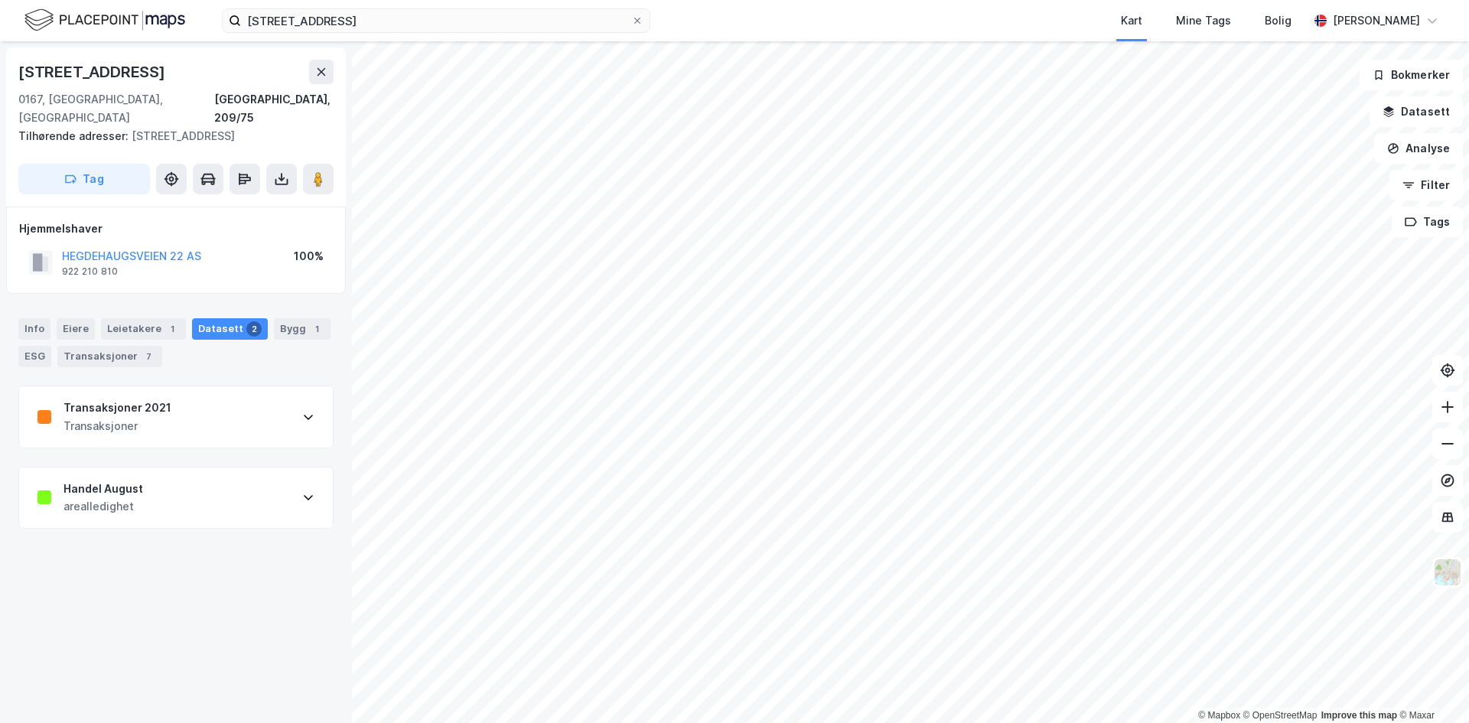
click at [171, 481] on div "Handel August arealledighet" at bounding box center [176, 498] width 314 height 61
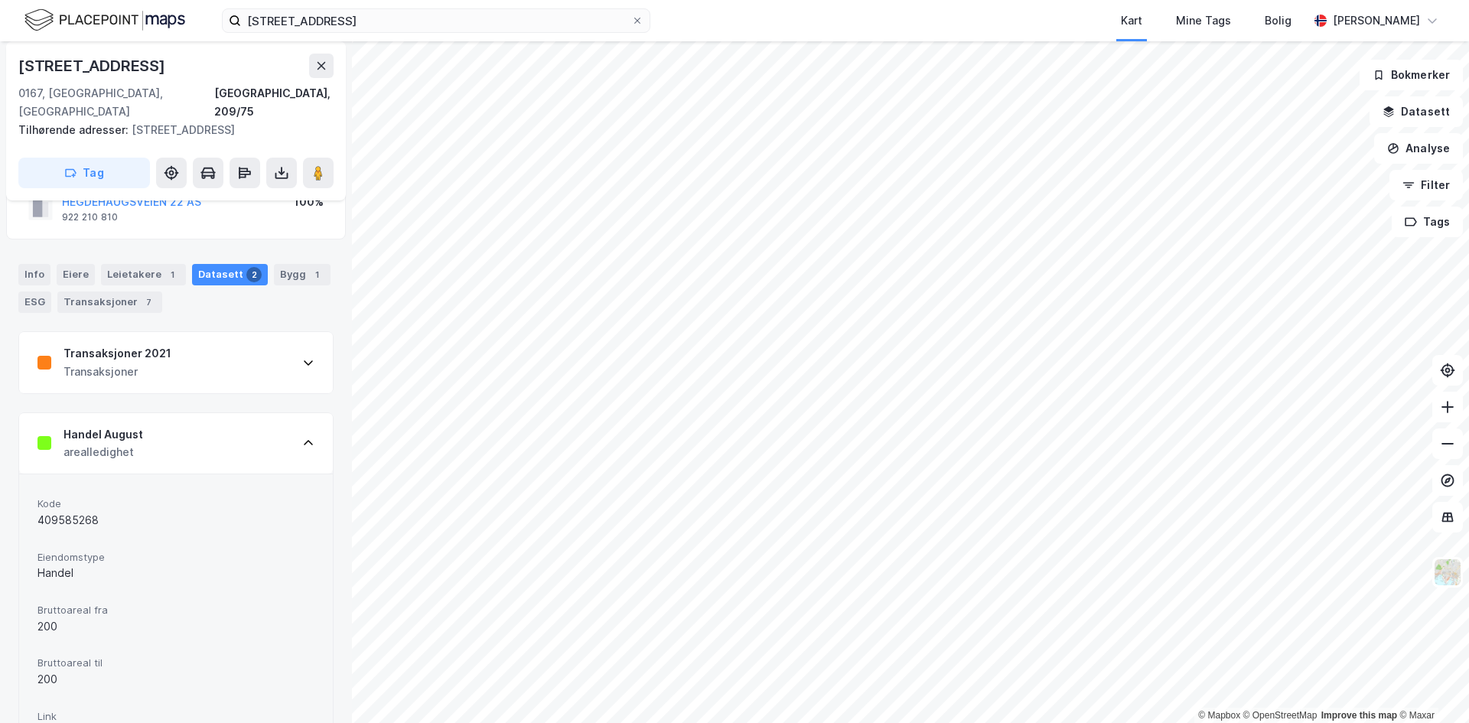
scroll to position [105, 0]
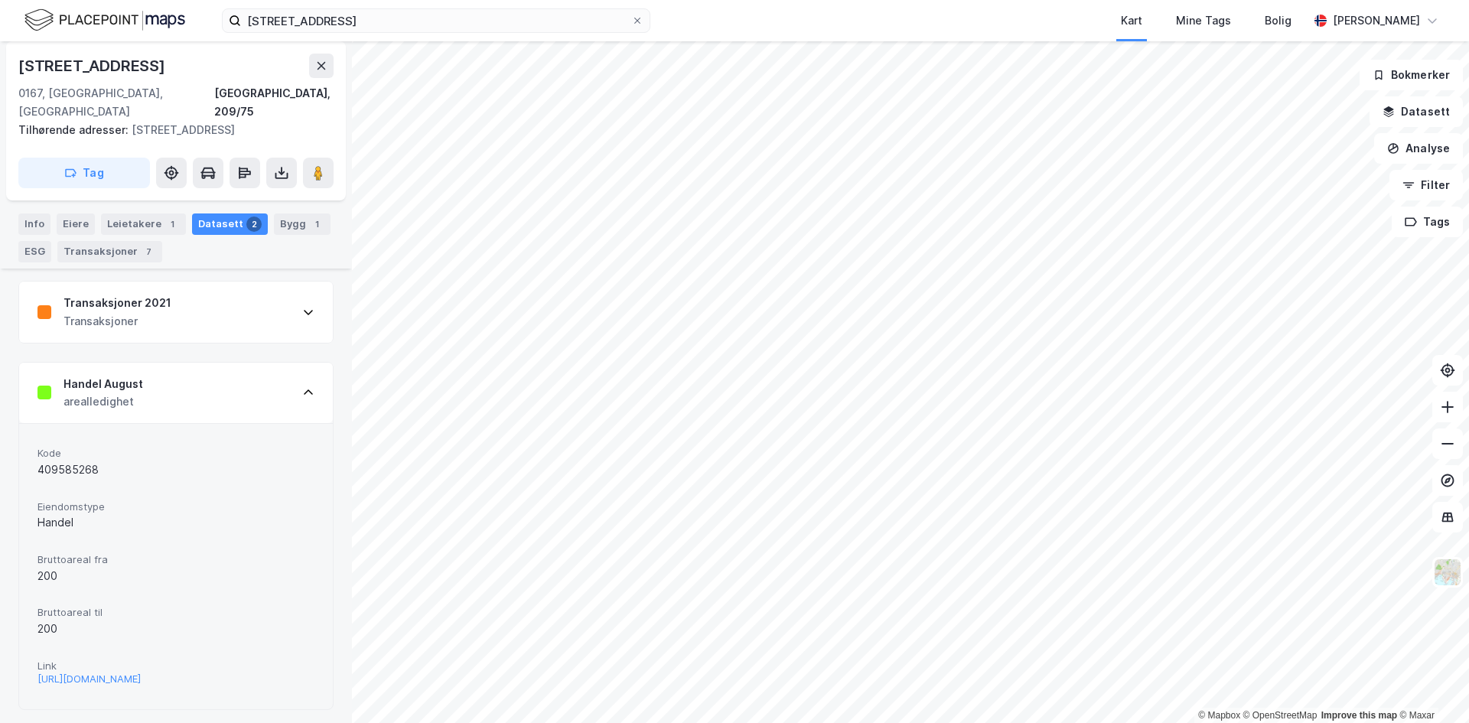
click at [246, 363] on div "Handel August arealledighet" at bounding box center [176, 393] width 314 height 61
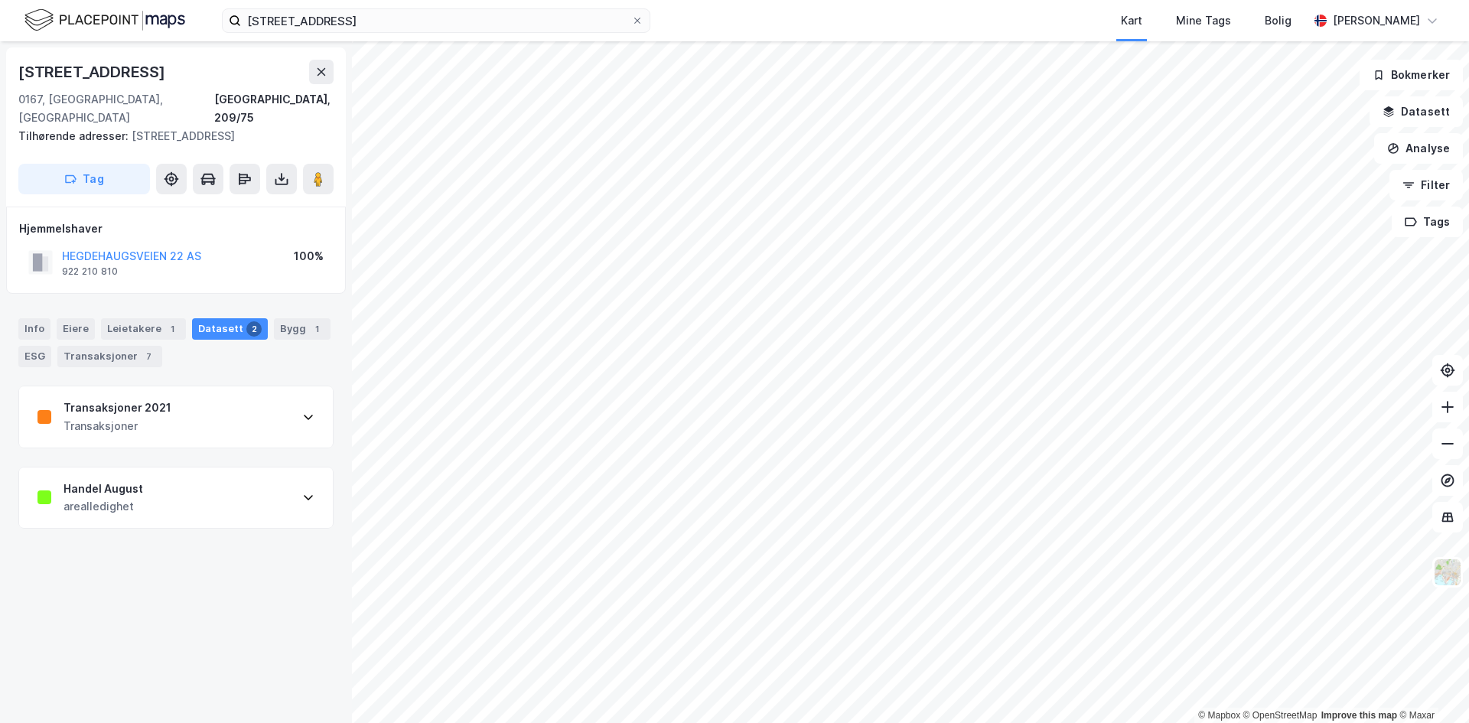
scroll to position [0, 0]
click at [319, 72] on icon at bounding box center [321, 72] width 12 height 12
